Goal: Task Accomplishment & Management: Use online tool/utility

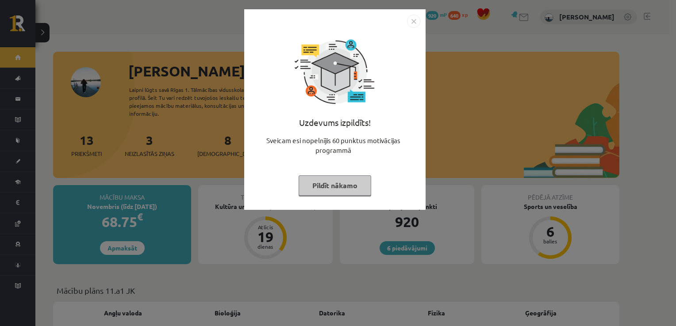
click at [412, 22] on img "Close" at bounding box center [413, 21] width 13 height 13
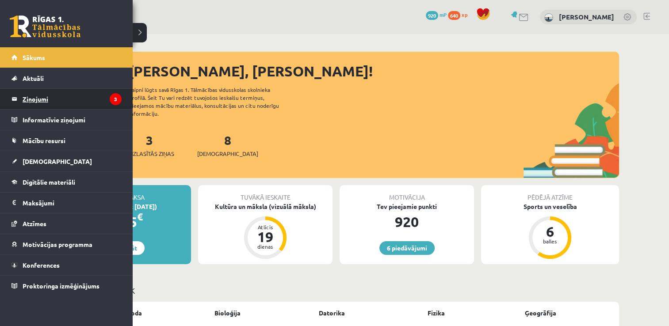
click at [26, 95] on legend "Ziņojumi 3" at bounding box center [72, 99] width 99 height 20
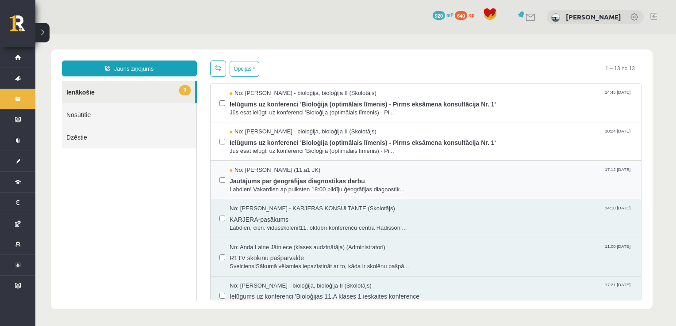
click at [378, 175] on span "Jautājums par ģeogrāfijas diagnostikas darbu" at bounding box center [430, 180] width 402 height 11
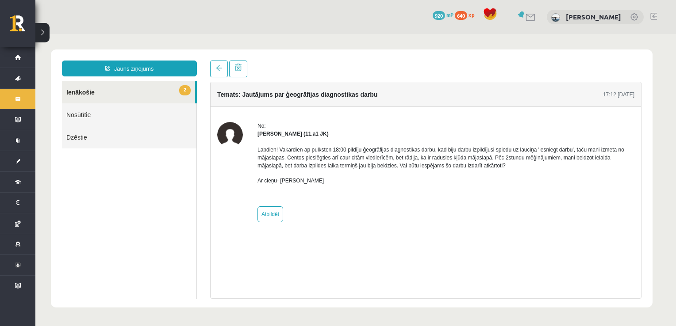
click at [108, 97] on link "2 Ienākošie" at bounding box center [128, 92] width 133 height 23
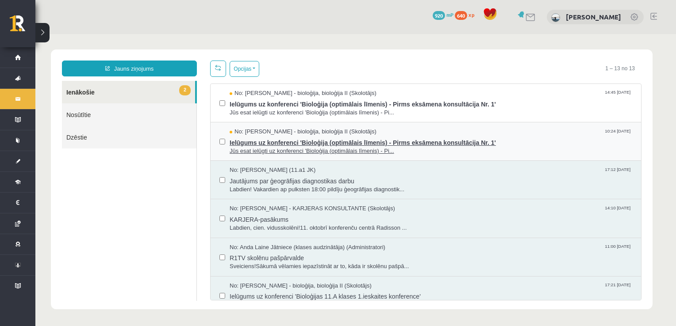
click at [261, 136] on span "Ielūgums uz konferenci 'Bioloģija (optimālais līmenis) - Pirms eksāmena konsult…" at bounding box center [430, 141] width 402 height 11
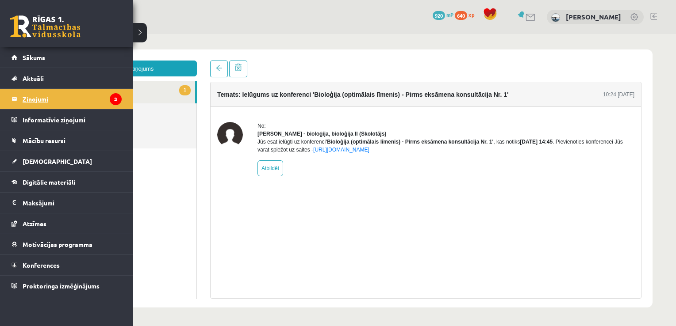
click at [19, 98] on link "Ziņojumi 3" at bounding box center [66, 99] width 110 height 20
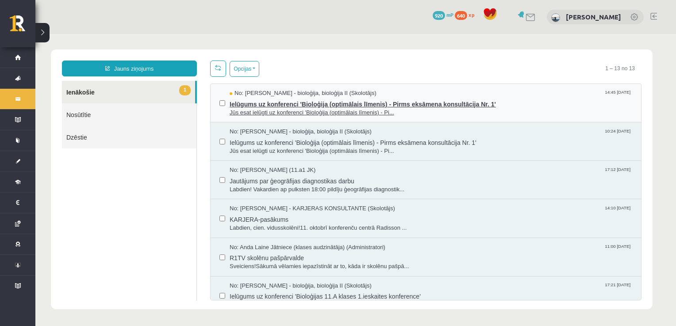
click at [251, 106] on span "Ielūgums uz konferenci 'Bioloģija (optimālais līmenis) - Pirms eksāmena konsult…" at bounding box center [430, 103] width 402 height 11
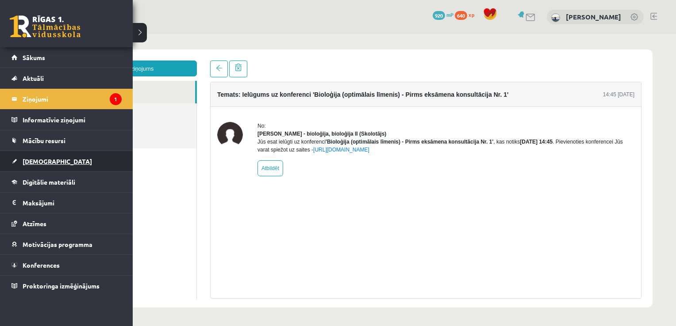
click at [41, 162] on span "[DEMOGRAPHIC_DATA]" at bounding box center [57, 161] width 69 height 8
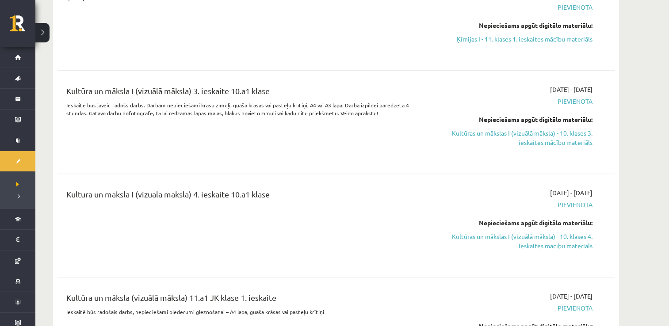
scroll to position [548, 0]
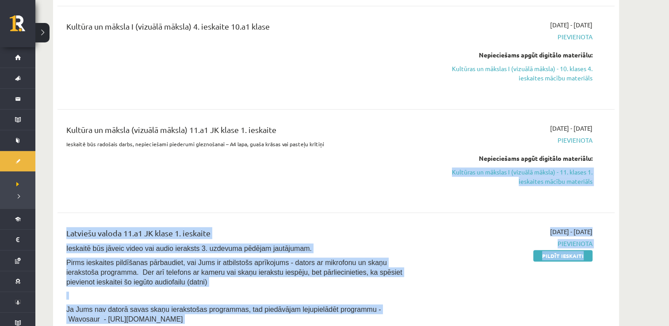
scroll to position [702, 0]
